Goal: Check status

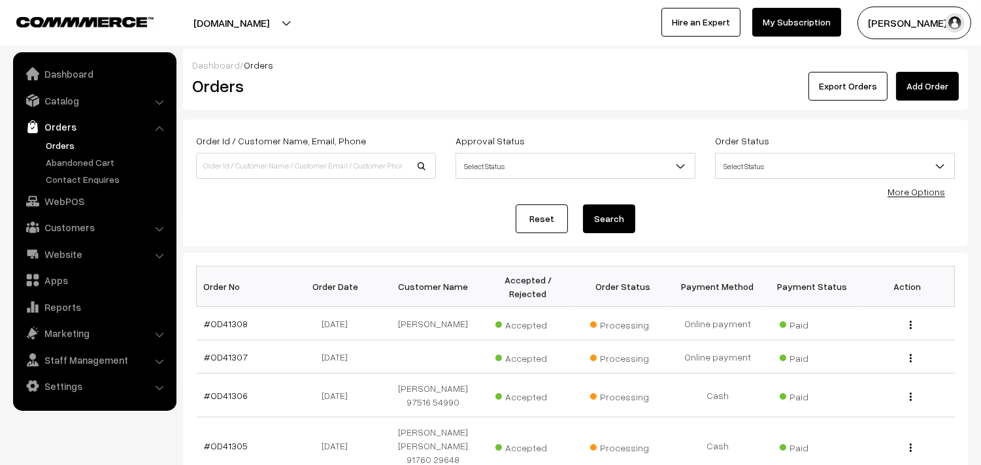
click at [53, 144] on link "Orders" at bounding box center [106, 146] width 129 height 14
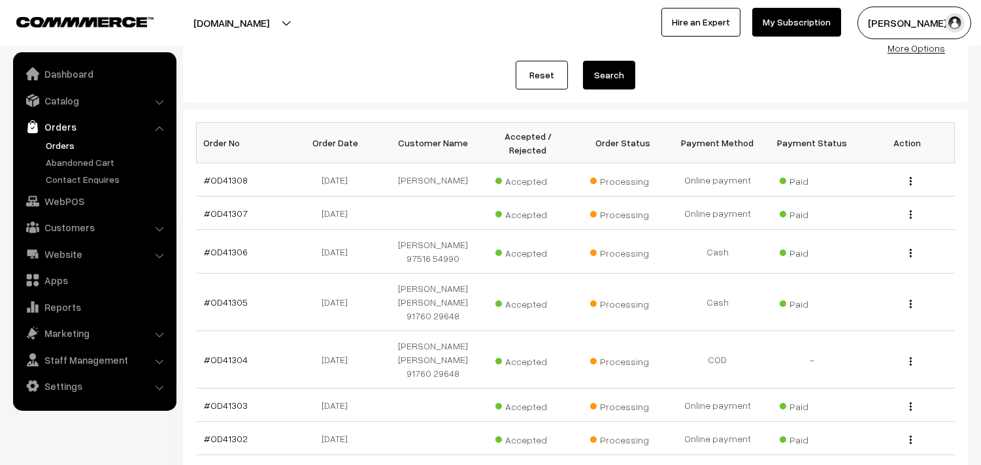
click at [61, 138] on li "Orders Orders" at bounding box center [94, 150] width 157 height 71
click at [64, 143] on link "Orders" at bounding box center [106, 146] width 129 height 14
